Goal: Information Seeking & Learning: Find specific fact

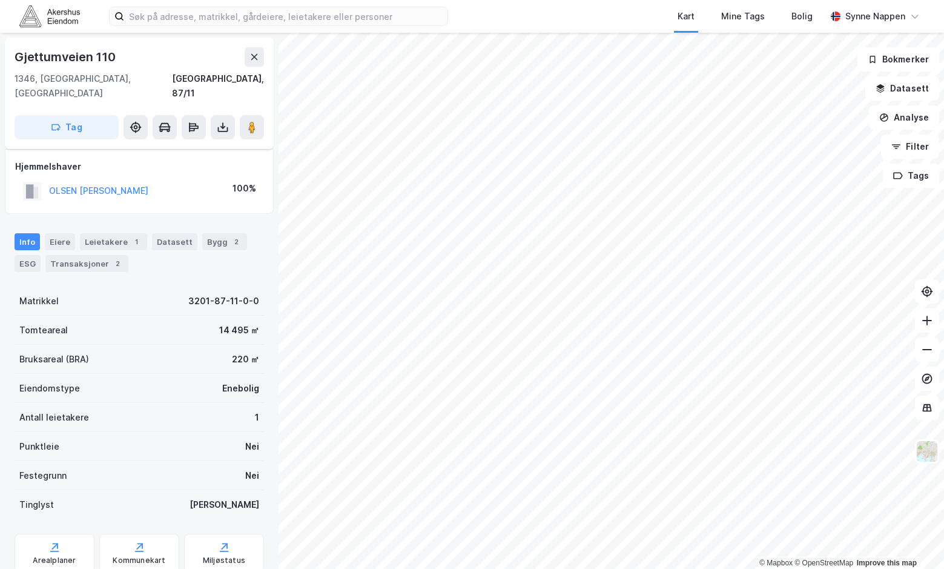
scroll to position [7, 0]
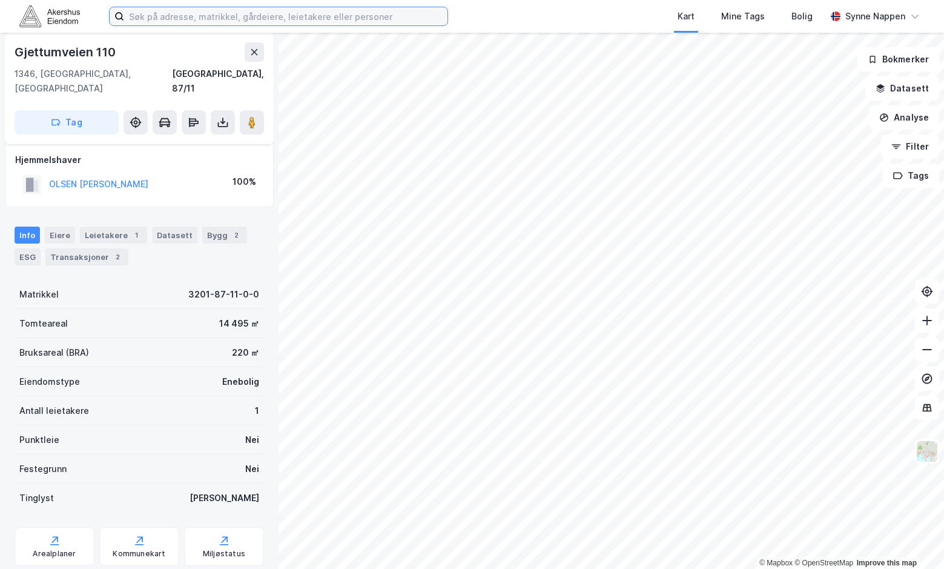
click at [313, 21] on input at bounding box center [286, 16] width 324 height 18
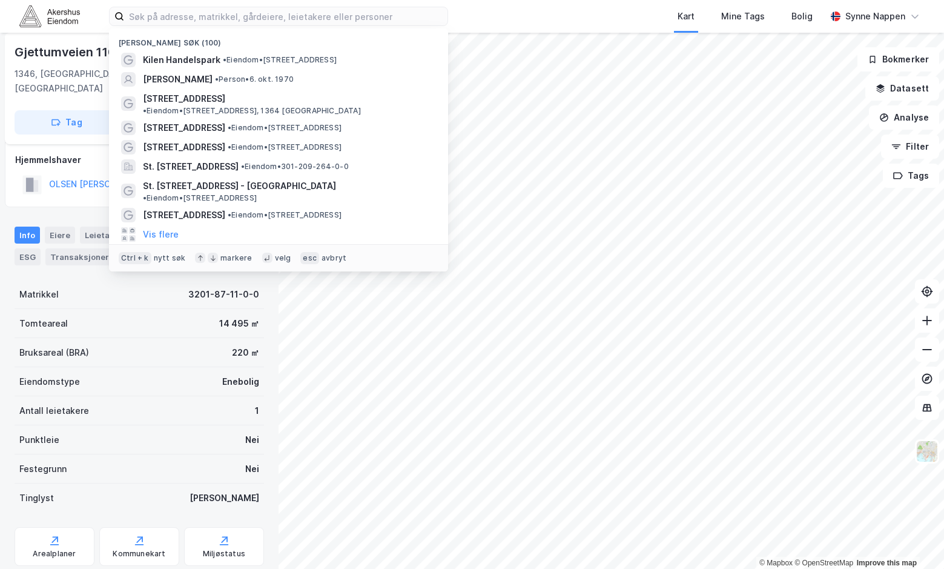
click at [75, 22] on img at bounding box center [49, 15] width 61 height 21
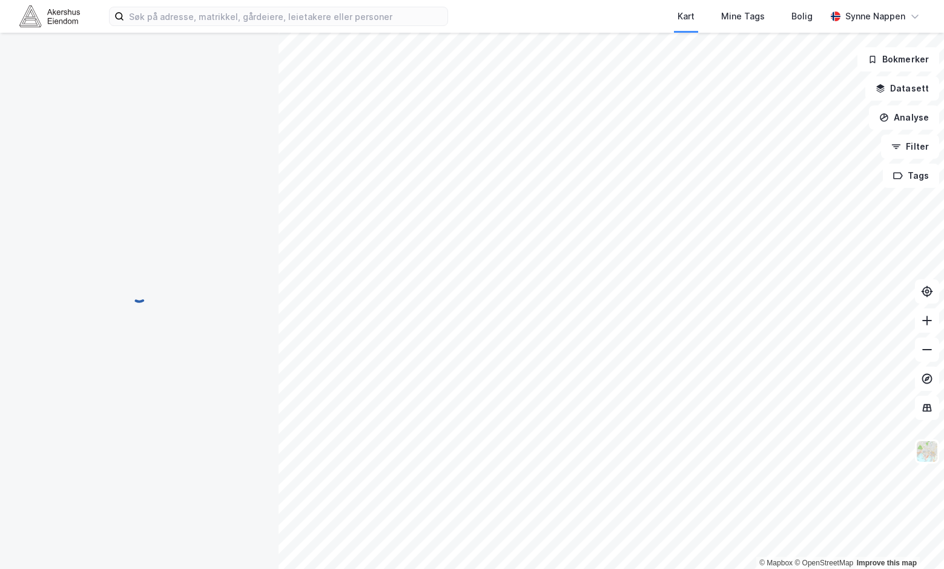
scroll to position [7, 0]
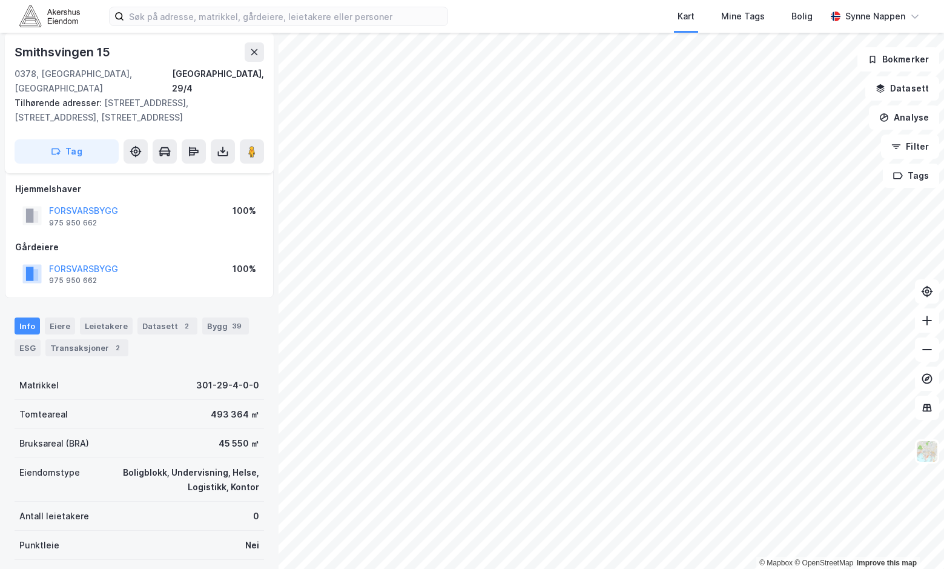
click at [68, 28] on div "Kart Mine Tags Bolig [PERSON_NAME]" at bounding box center [472, 16] width 944 height 33
click at [61, 15] on img at bounding box center [49, 15] width 61 height 21
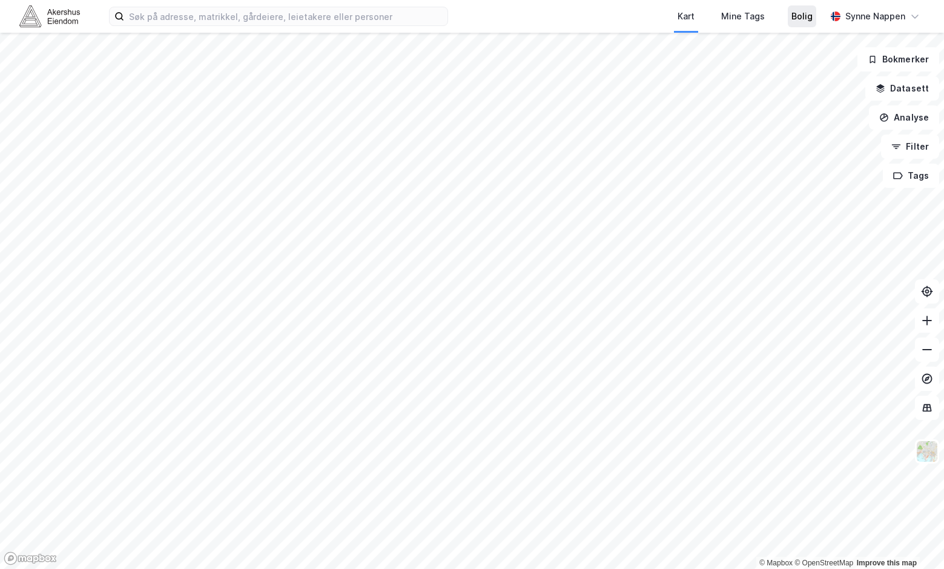
click at [799, 12] on div "Bolig" at bounding box center [802, 16] width 21 height 15
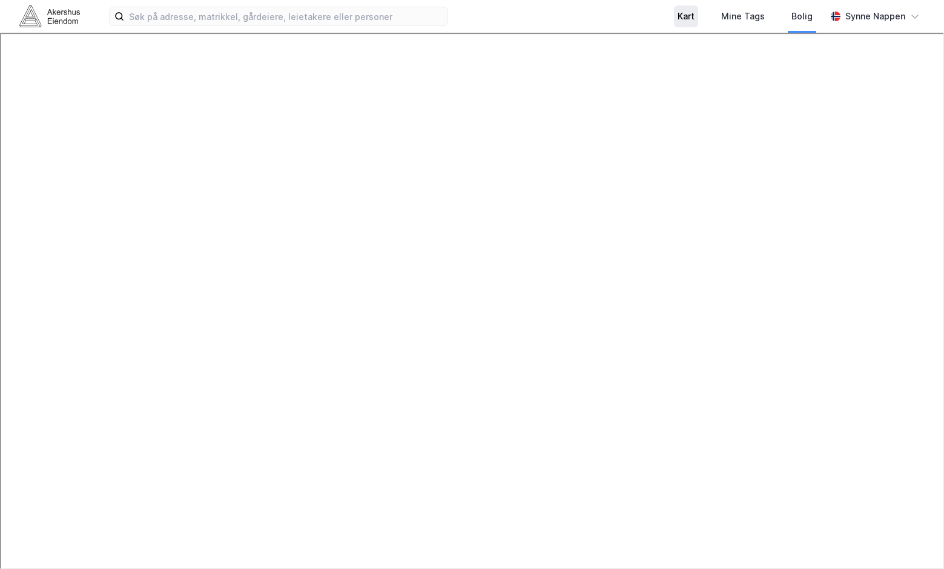
click at [699, 16] on div "Kart" at bounding box center [686, 16] width 24 height 22
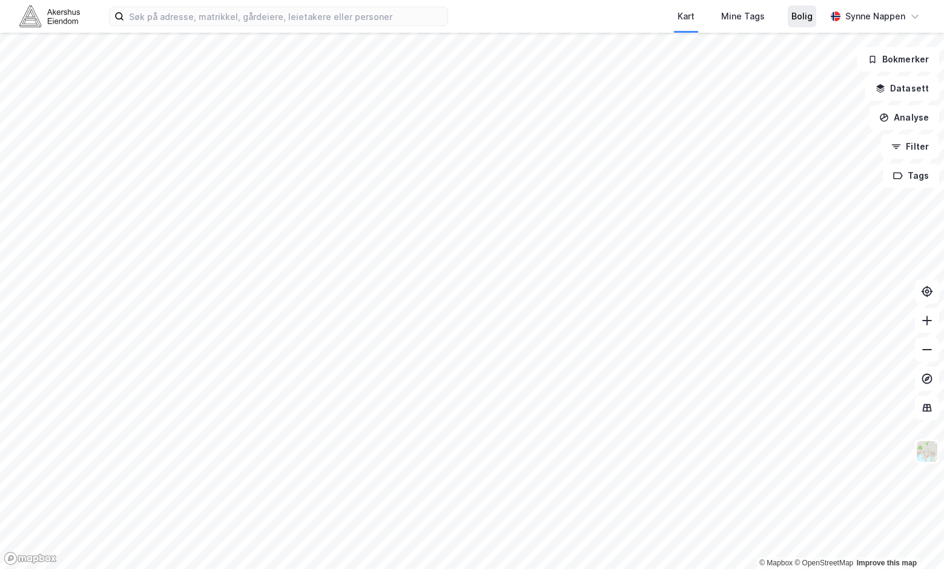
click at [816, 11] on div "Bolig" at bounding box center [802, 16] width 28 height 22
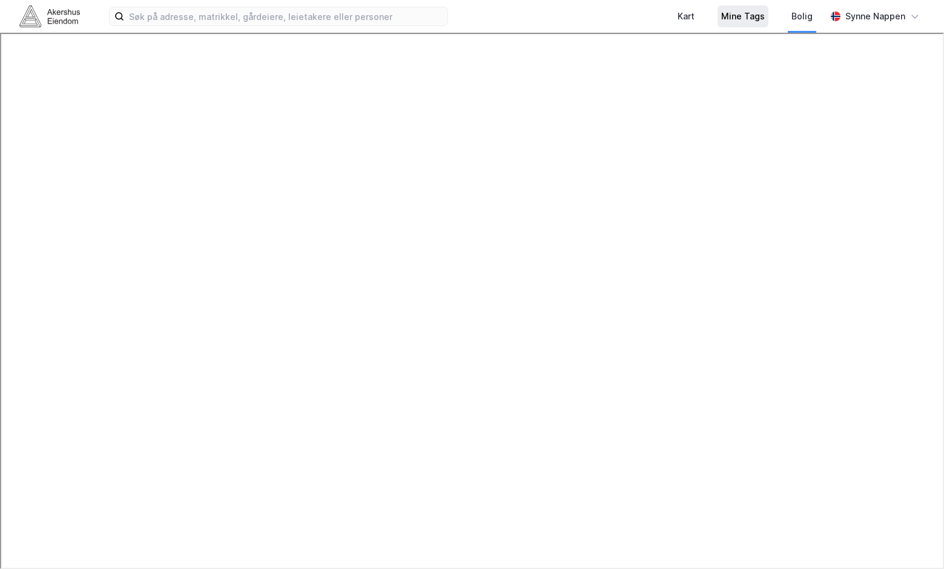
click at [763, 22] on div "Mine Tags" at bounding box center [744, 16] width 44 height 15
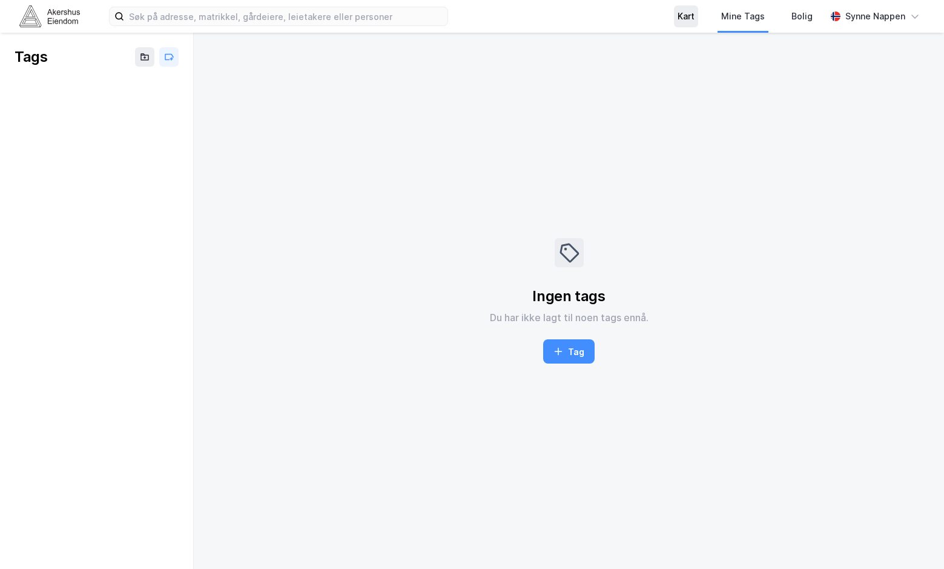
click at [682, 14] on div "Kart" at bounding box center [686, 16] width 17 height 15
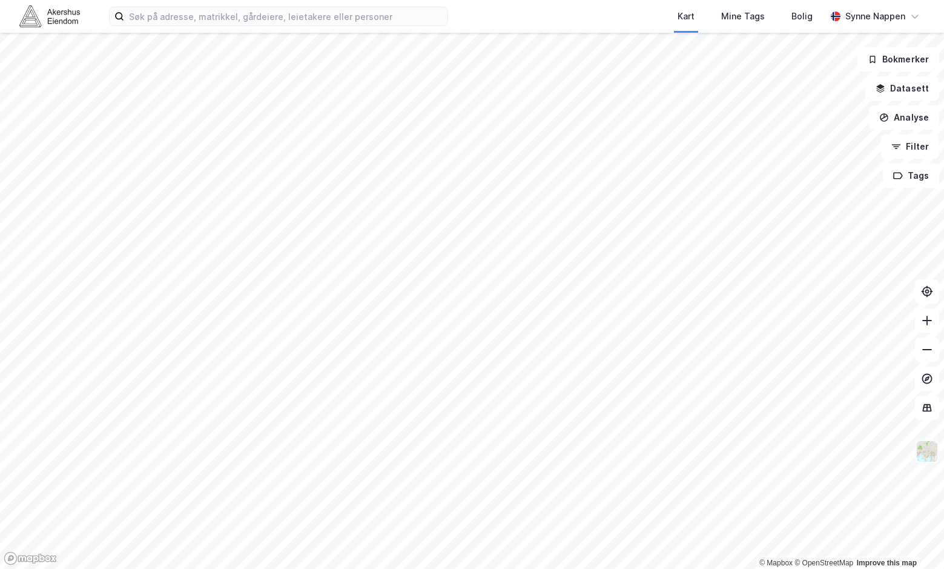
click at [931, 450] on img at bounding box center [927, 451] width 23 height 23
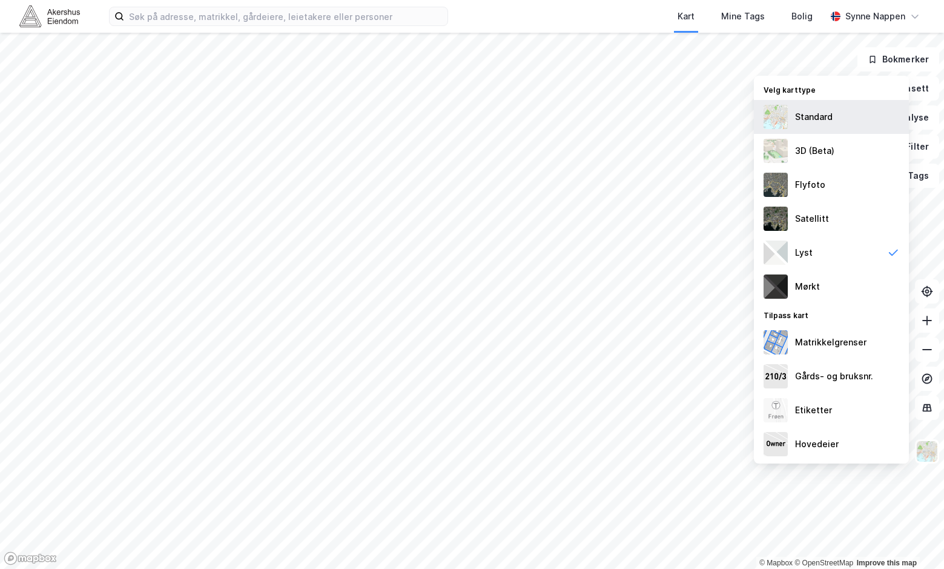
click at [803, 130] on div "Standard" at bounding box center [831, 117] width 155 height 34
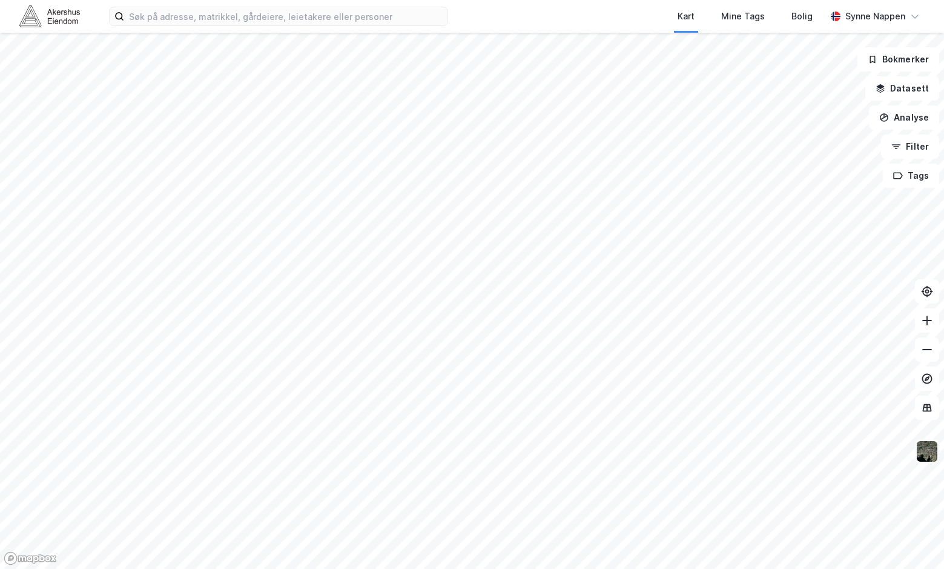
click at [923, 456] on img at bounding box center [927, 451] width 23 height 23
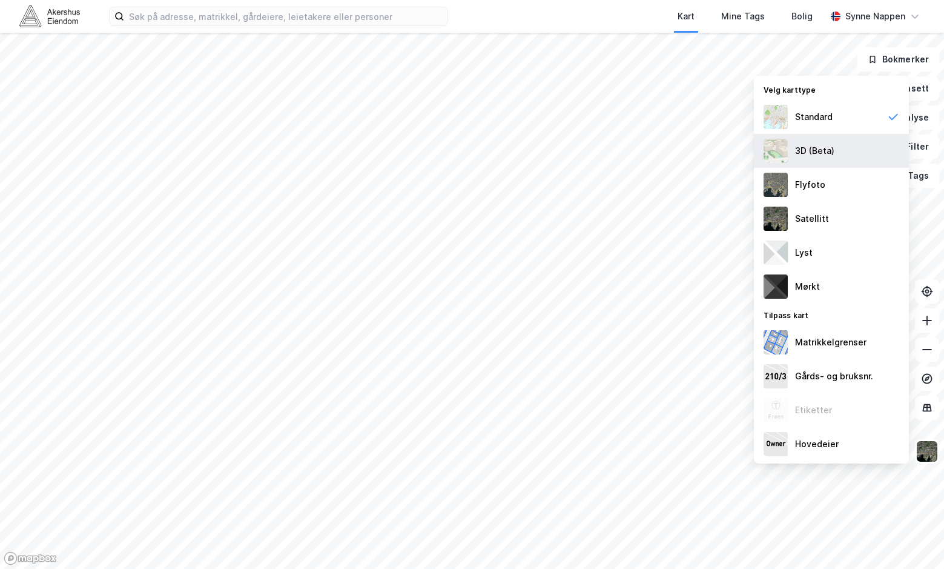
click at [818, 162] on div "3D (Beta)" at bounding box center [831, 151] width 155 height 34
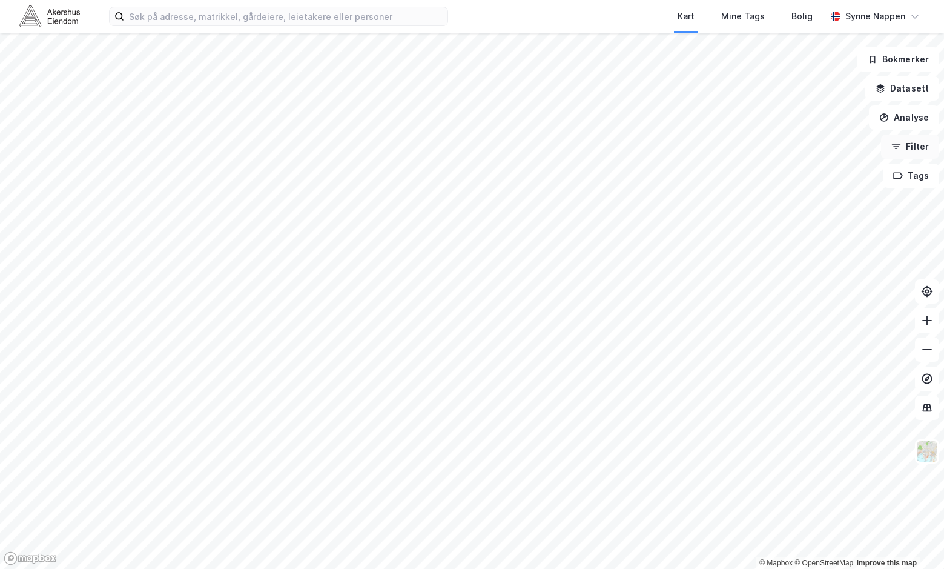
click at [923, 135] on div "© Mapbox © OpenStreetMap Improve this map Bokmerker Datasett Analyse Filter Tags" at bounding box center [472, 301] width 944 height 536
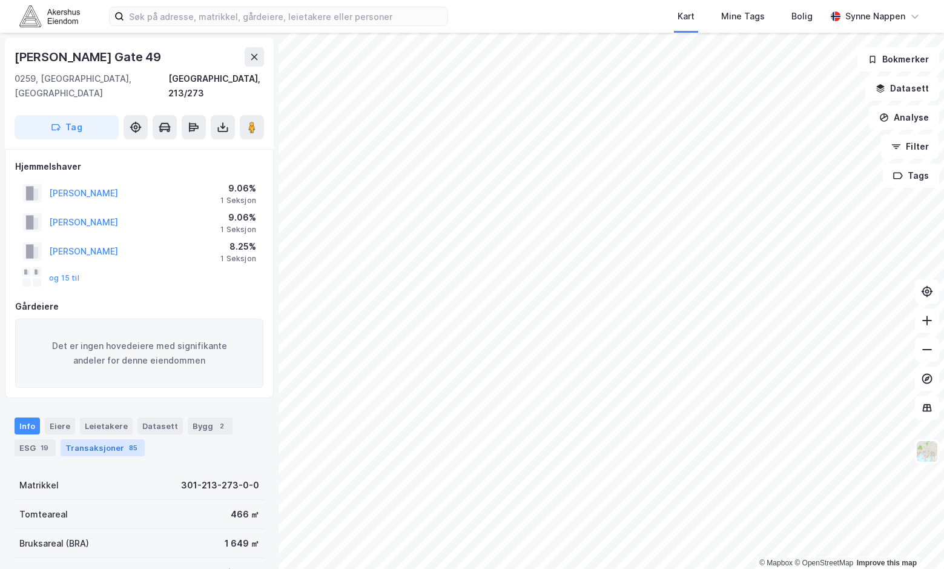
click at [94, 439] on div "Transaksjoner 85" at bounding box center [103, 447] width 84 height 17
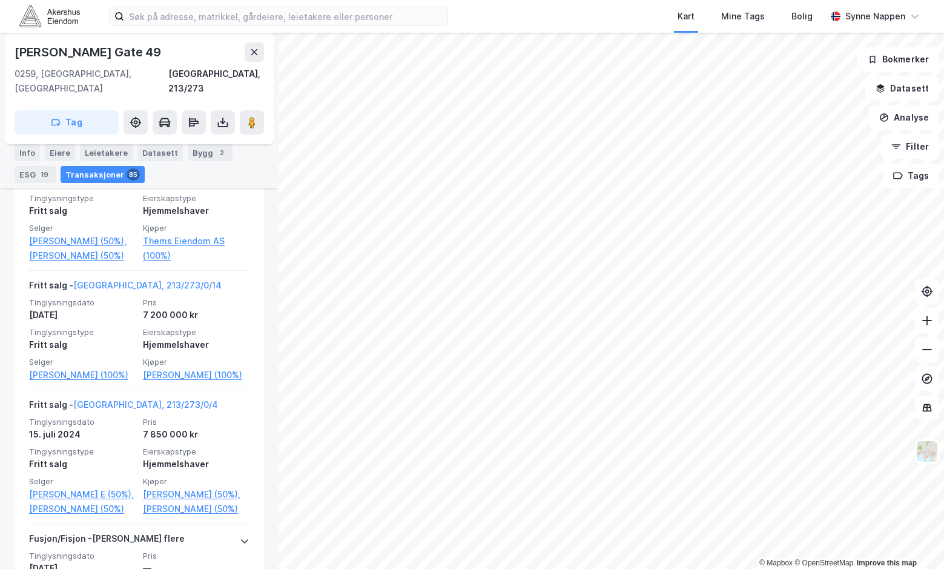
scroll to position [539, 0]
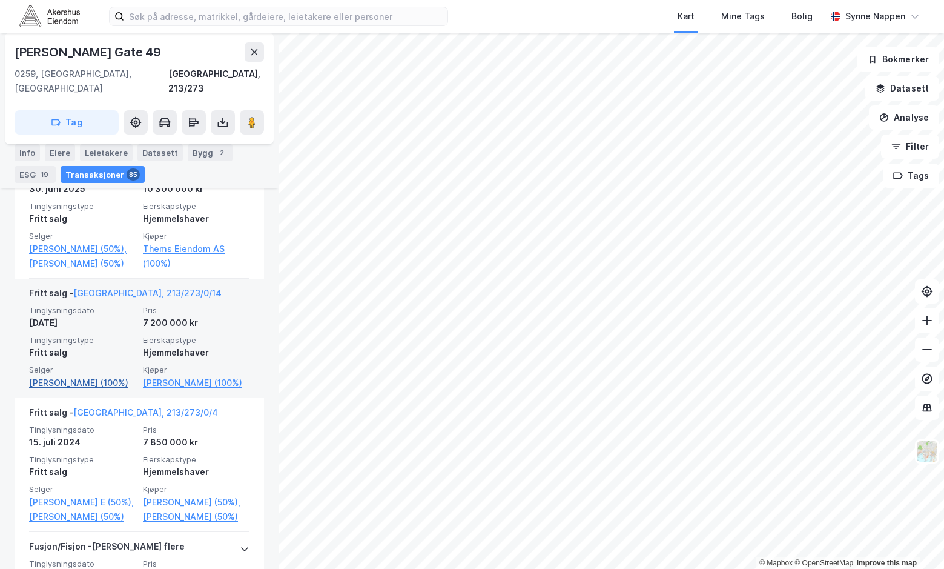
click at [73, 390] on link "[PERSON_NAME] (100%)" at bounding box center [82, 383] width 107 height 15
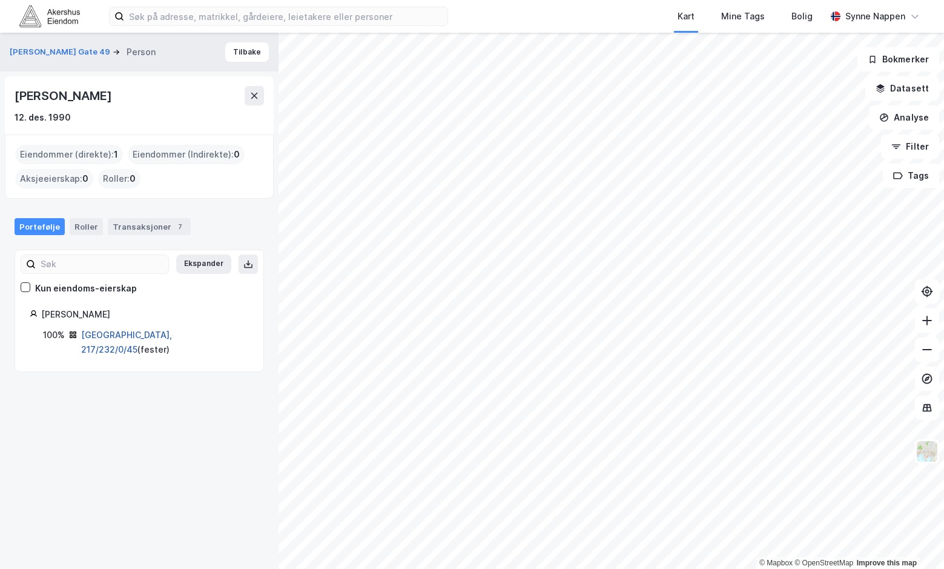
click at [148, 337] on link "[GEOGRAPHIC_DATA], 217/232/0/45" at bounding box center [126, 342] width 91 height 25
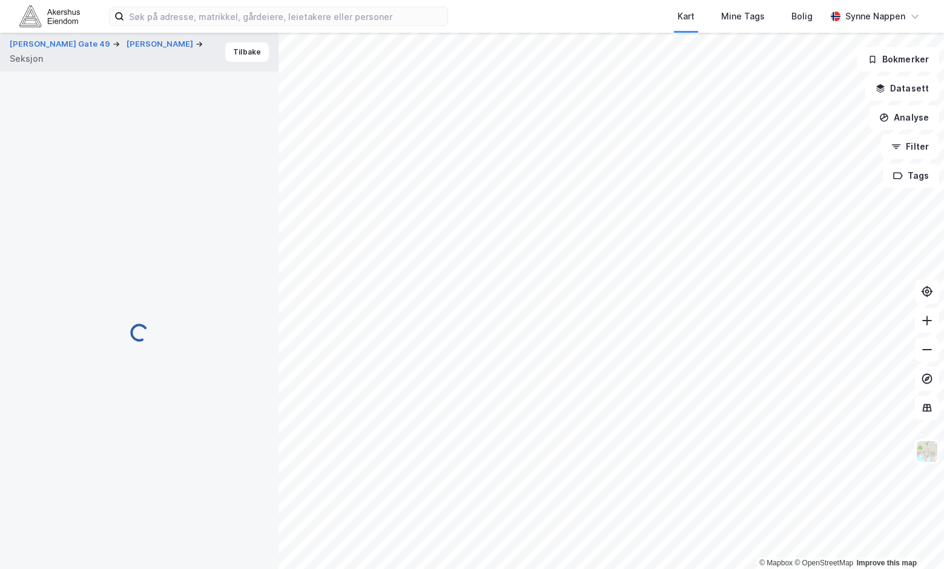
scroll to position [58, 0]
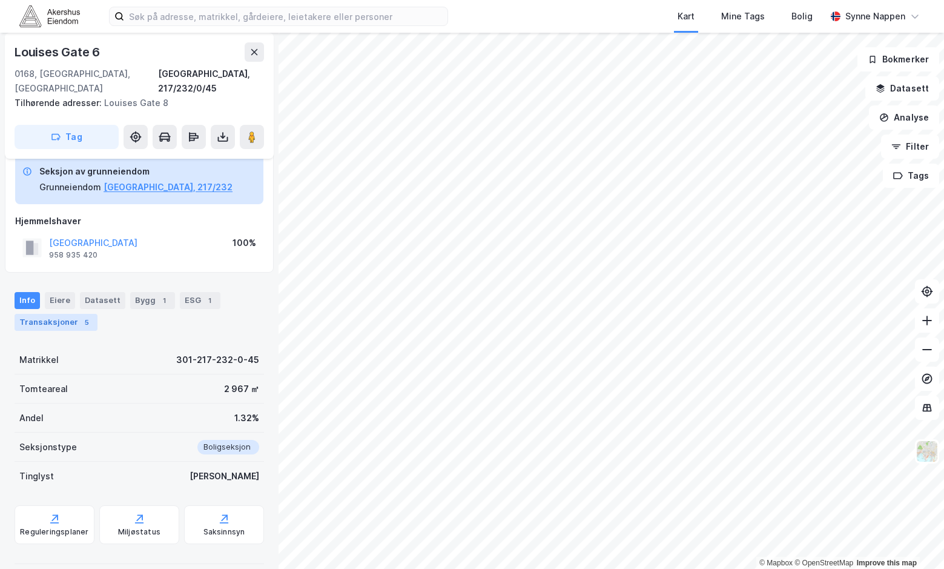
click at [82, 316] on div "5" at bounding box center [87, 322] width 12 height 12
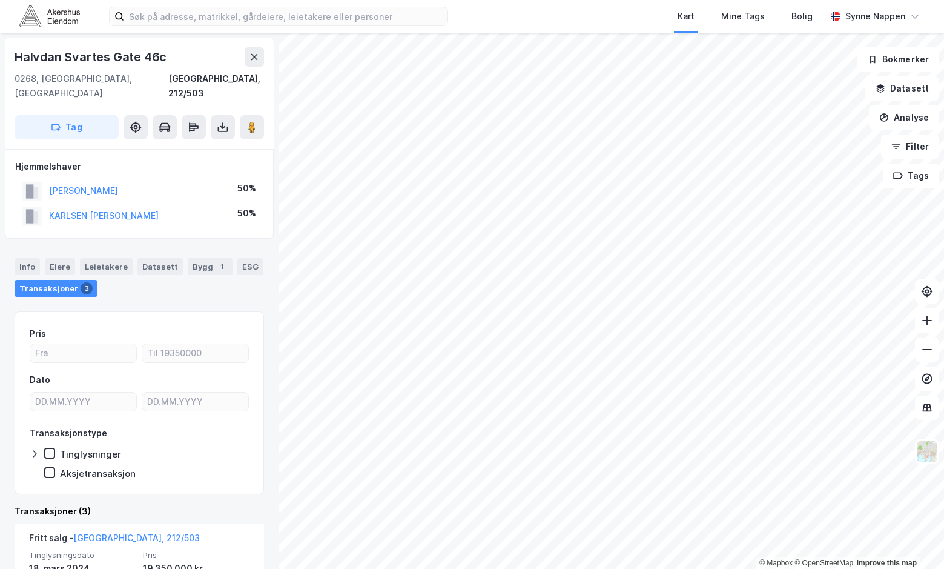
click at [140, 208] on div "KARLSEN [PERSON_NAME]" at bounding box center [104, 215] width 110 height 15
click at [0, 0] on button "KARLSEN [PERSON_NAME]" at bounding box center [0, 0] width 0 height 0
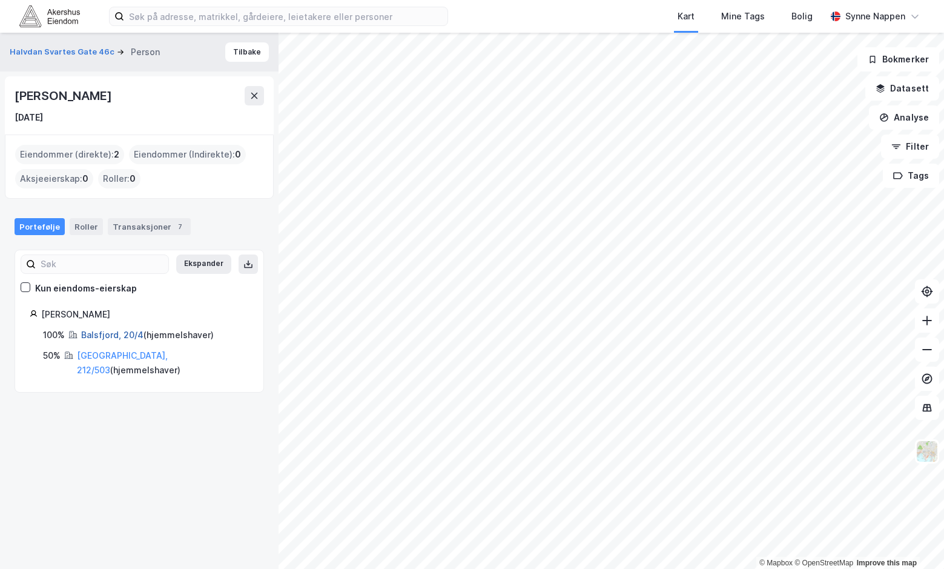
click at [122, 334] on link "Balsfjord, 20/4" at bounding box center [112, 335] width 62 height 10
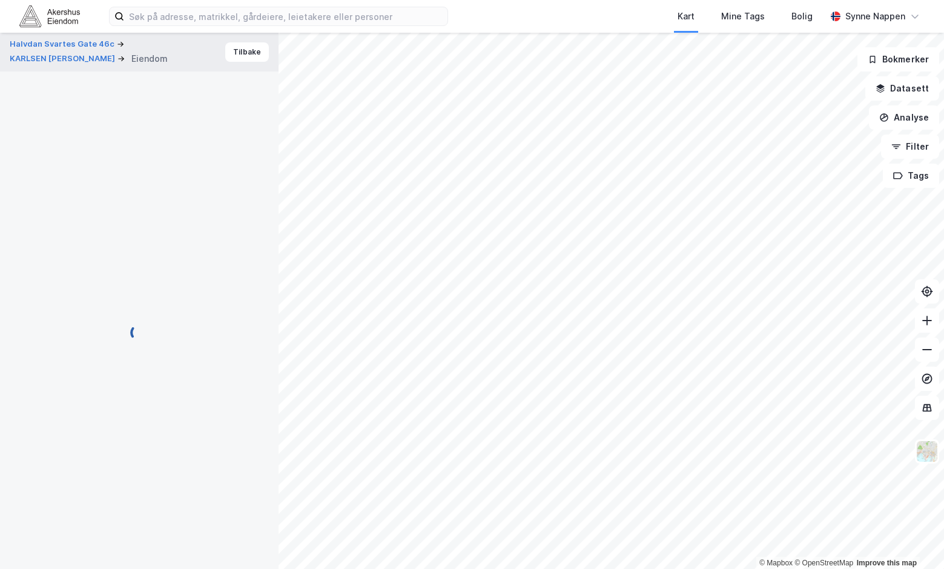
scroll to position [2, 0]
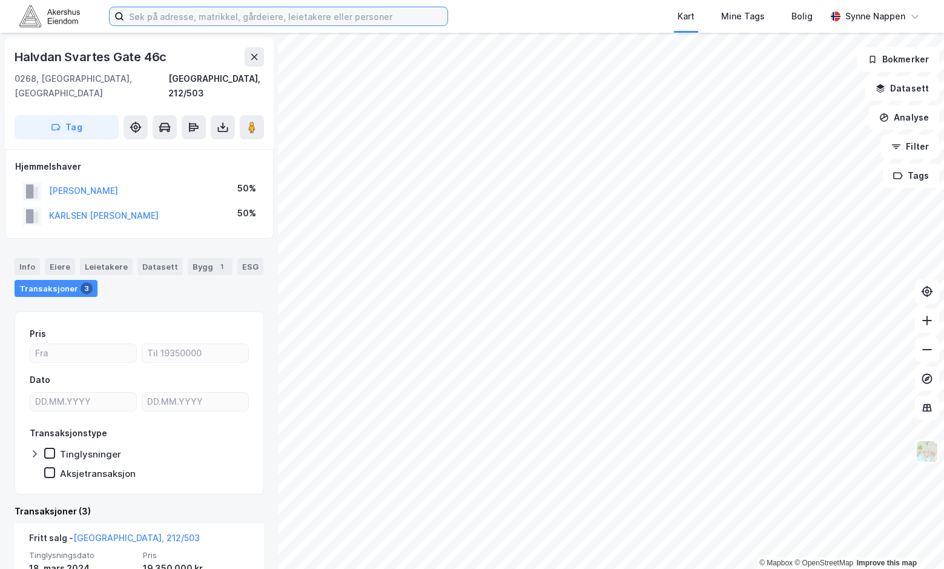
click at [158, 25] on input at bounding box center [286, 16] width 324 height 18
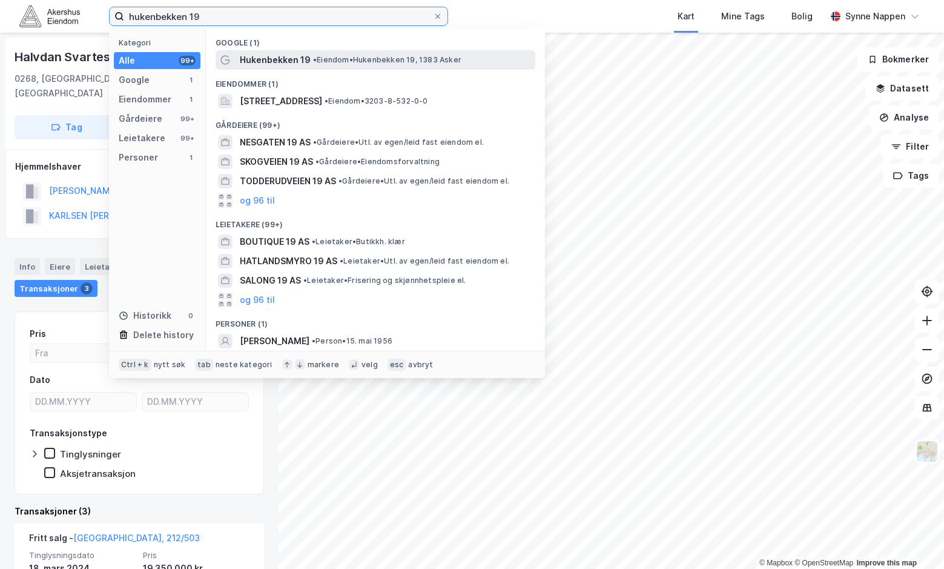
type input "hukenbekken 19"
click at [466, 64] on div "Hukenbekken 19 • [PERSON_NAME] 19, 1383 Asker" at bounding box center [386, 60] width 293 height 15
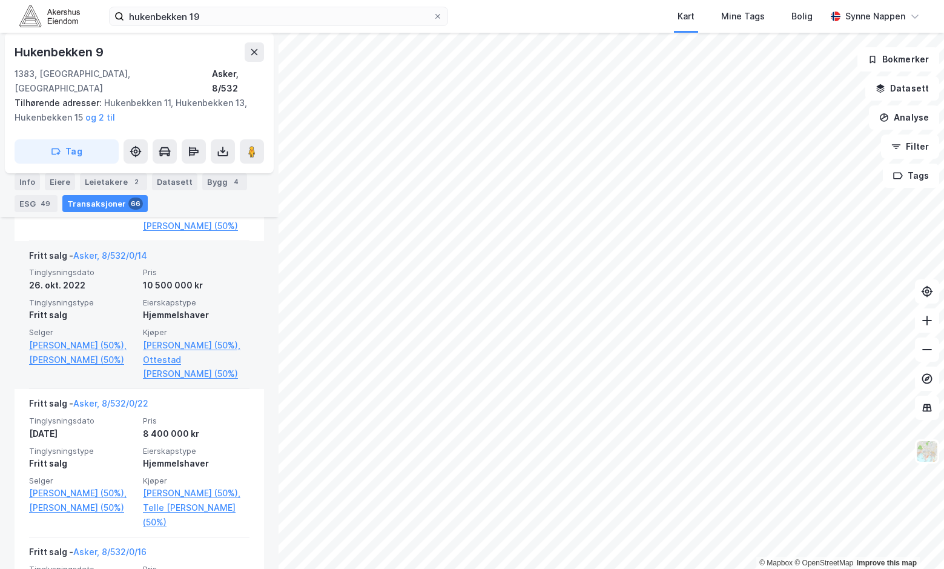
scroll to position [1015, 0]
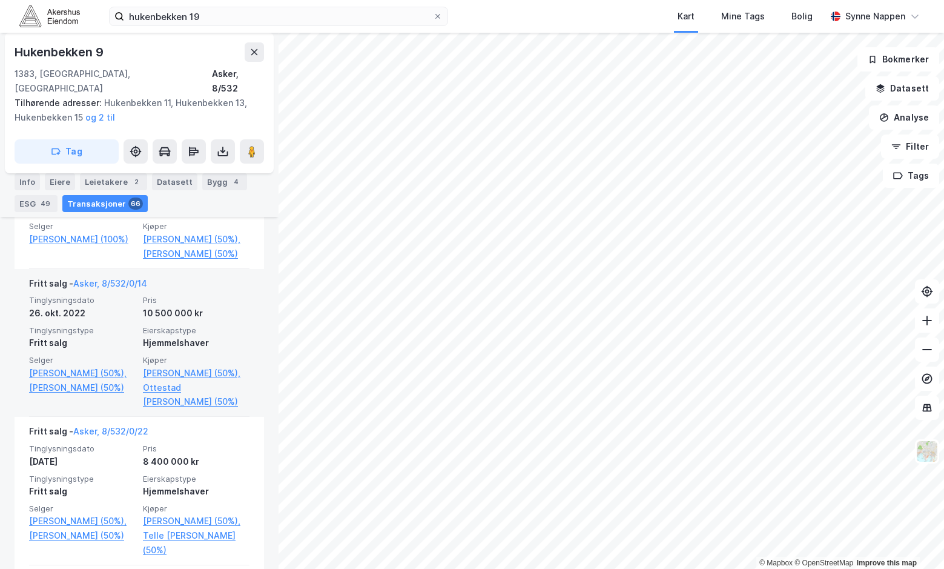
click at [219, 336] on span "Eierskapstype" at bounding box center [196, 330] width 107 height 10
click at [122, 320] on div "26. okt. 2022" at bounding box center [82, 313] width 107 height 15
click at [116, 288] on link "Asker, 8/532/0/14" at bounding box center [110, 283] width 74 height 10
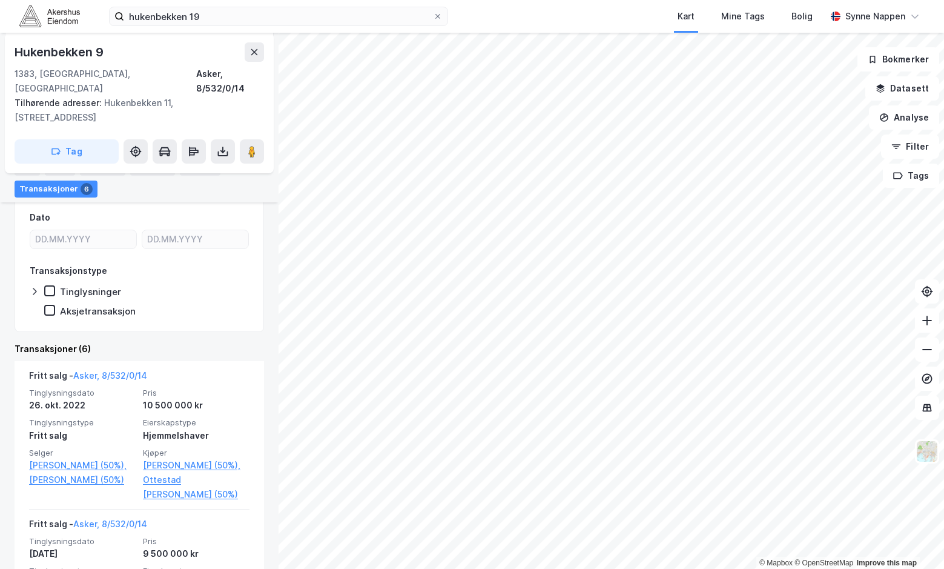
scroll to position [310, 0]
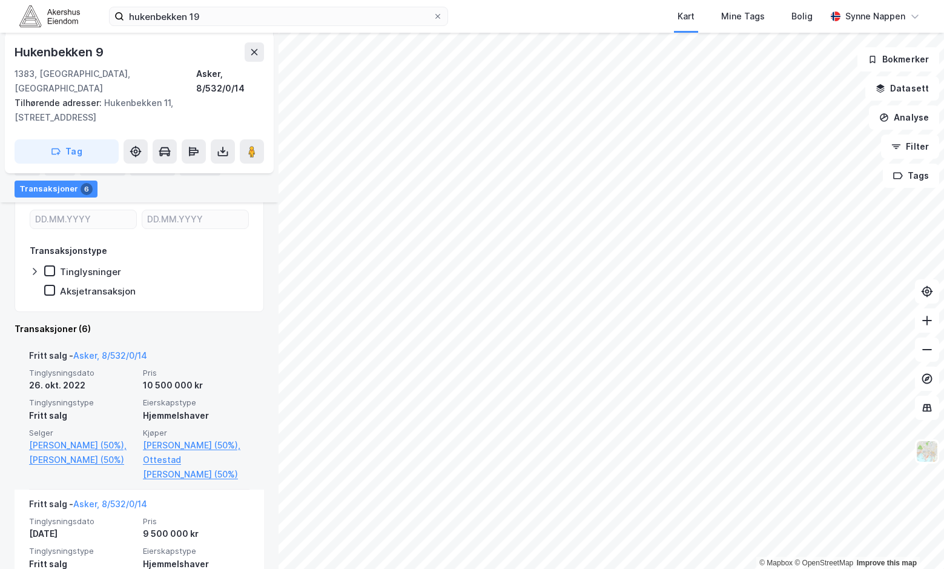
click at [104, 368] on span "Tinglysningsdato" at bounding box center [82, 373] width 107 height 10
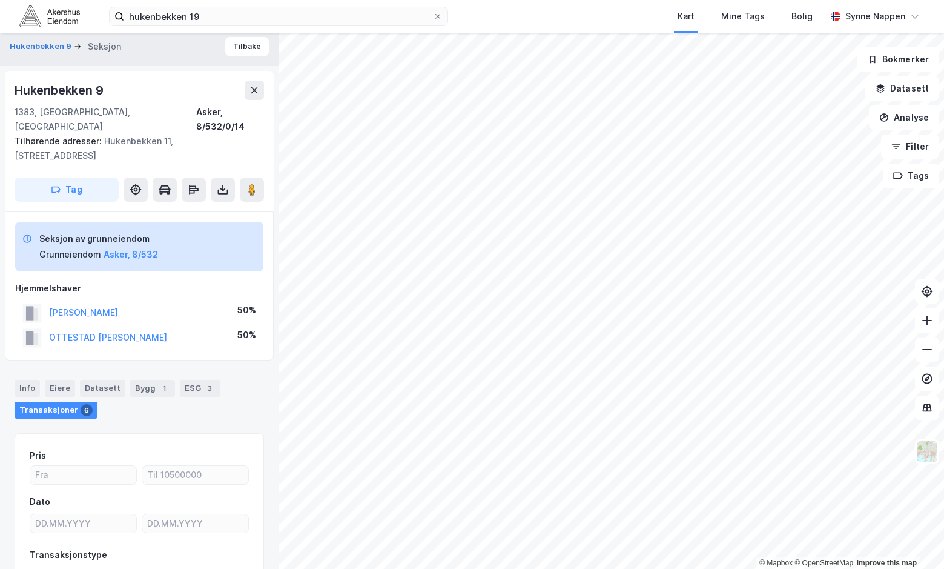
scroll to position [0, 0]
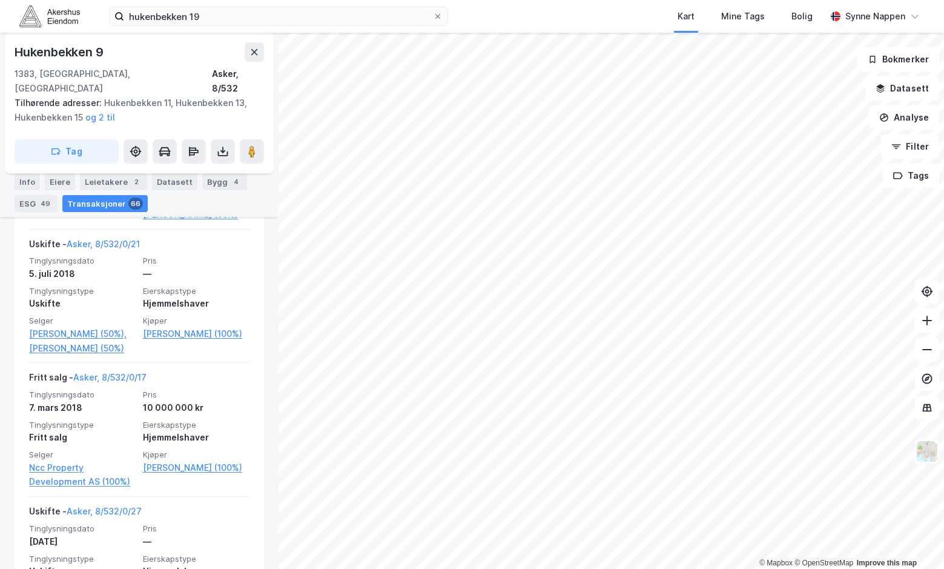
scroll to position [3377, 0]
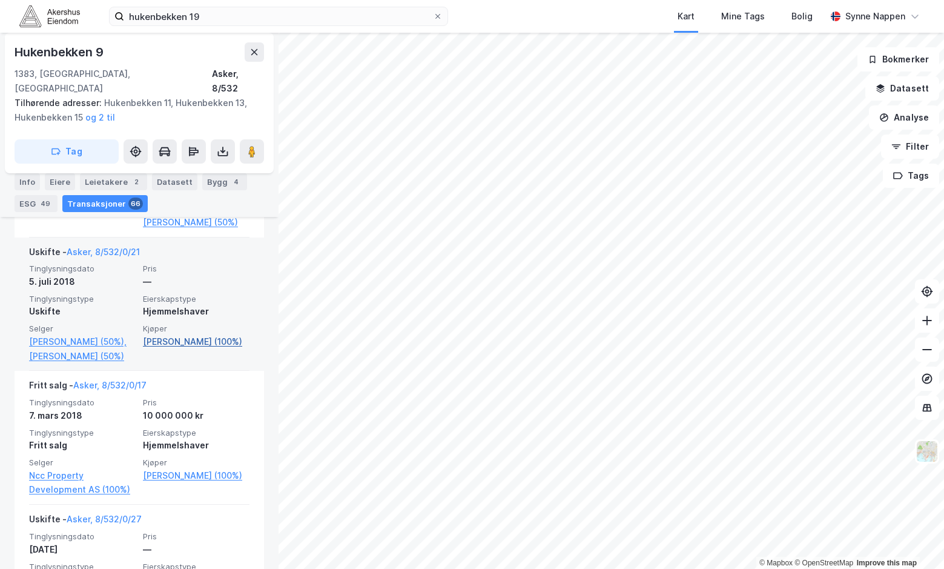
click at [160, 349] on link "[PERSON_NAME] (100%)" at bounding box center [196, 341] width 107 height 15
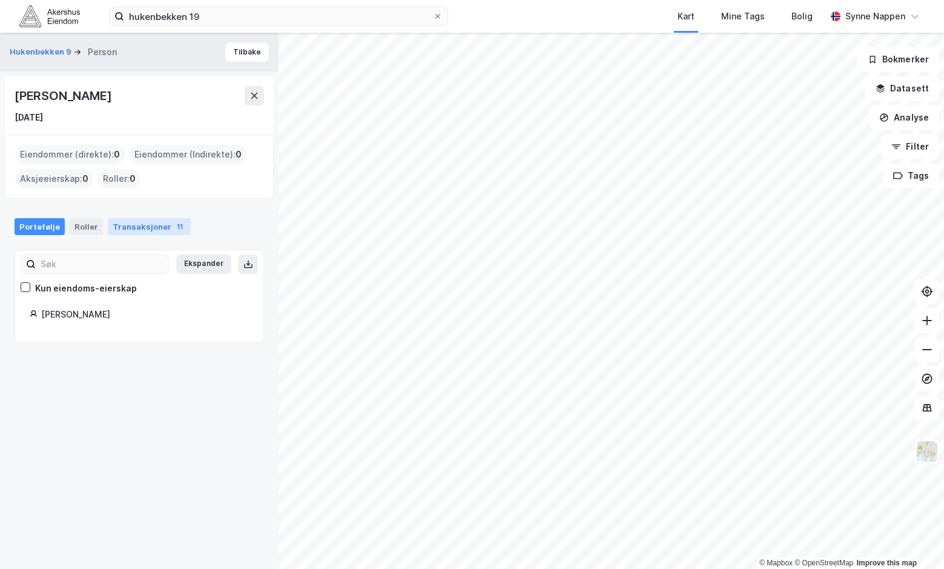
click at [152, 229] on div "Transaksjoner 11" at bounding box center [149, 226] width 83 height 17
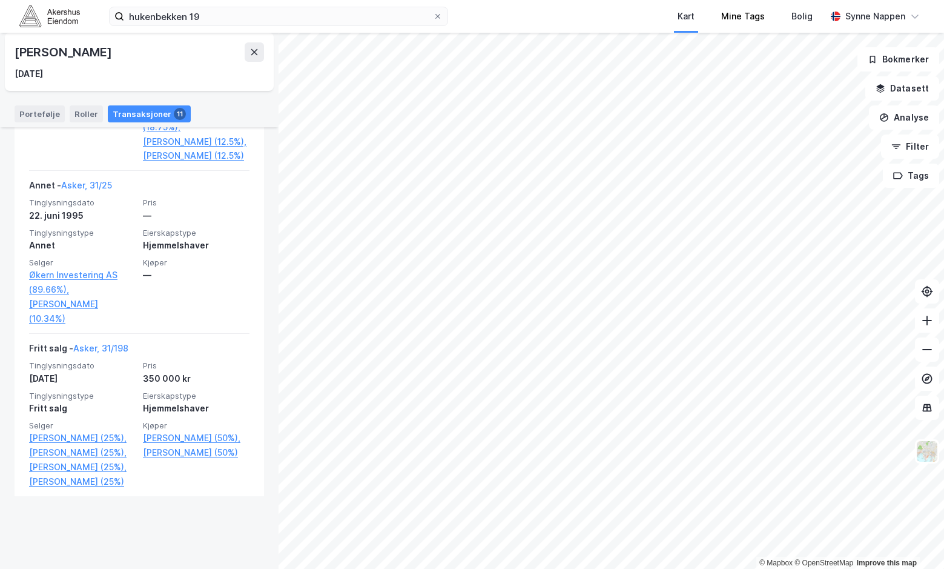
scroll to position [1845, 0]
